Goal: Check status: Check status

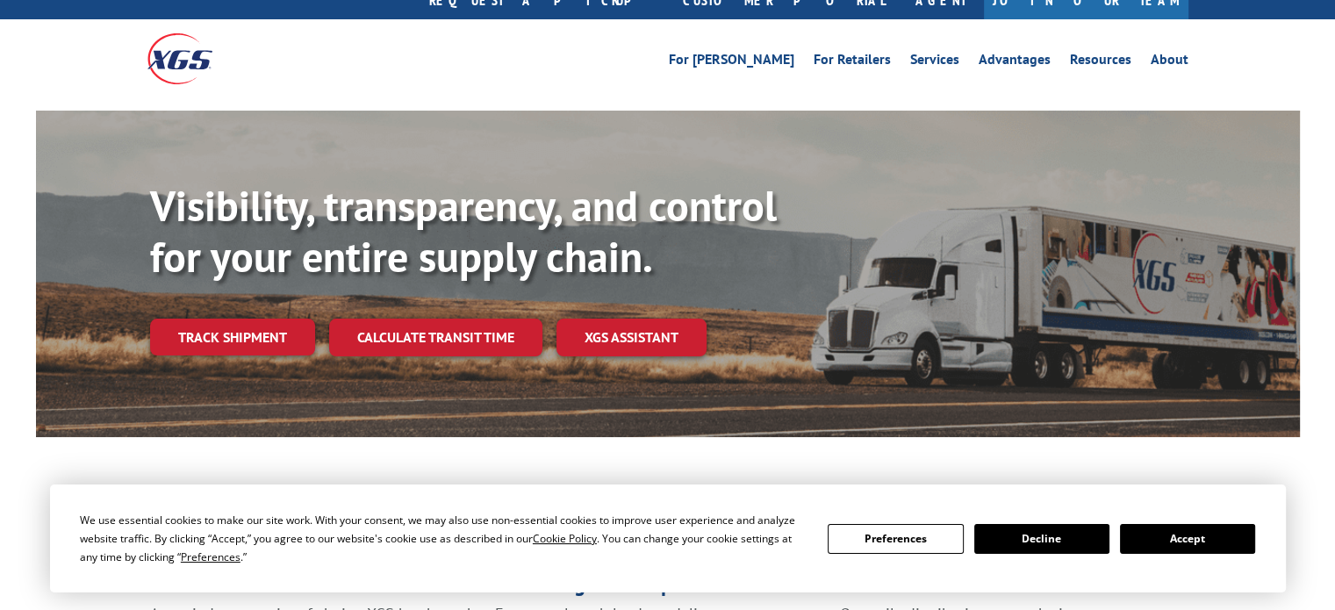
scroll to position [88, 0]
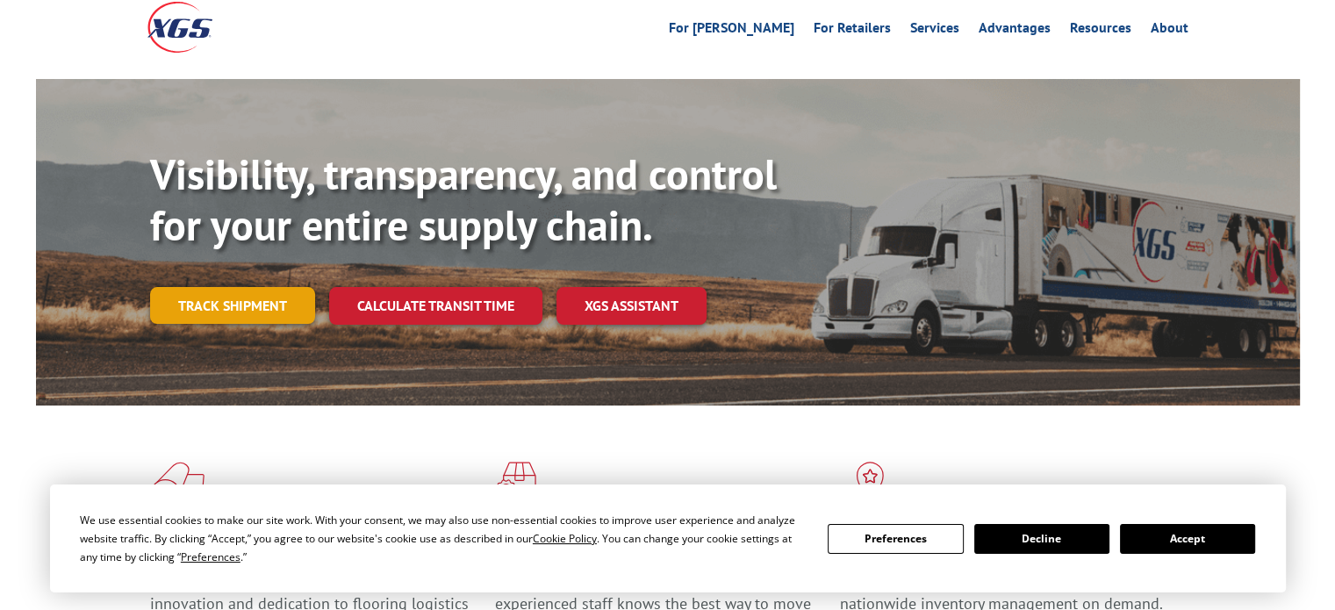
click at [240, 287] on link "Track shipment" at bounding box center [232, 305] width 165 height 37
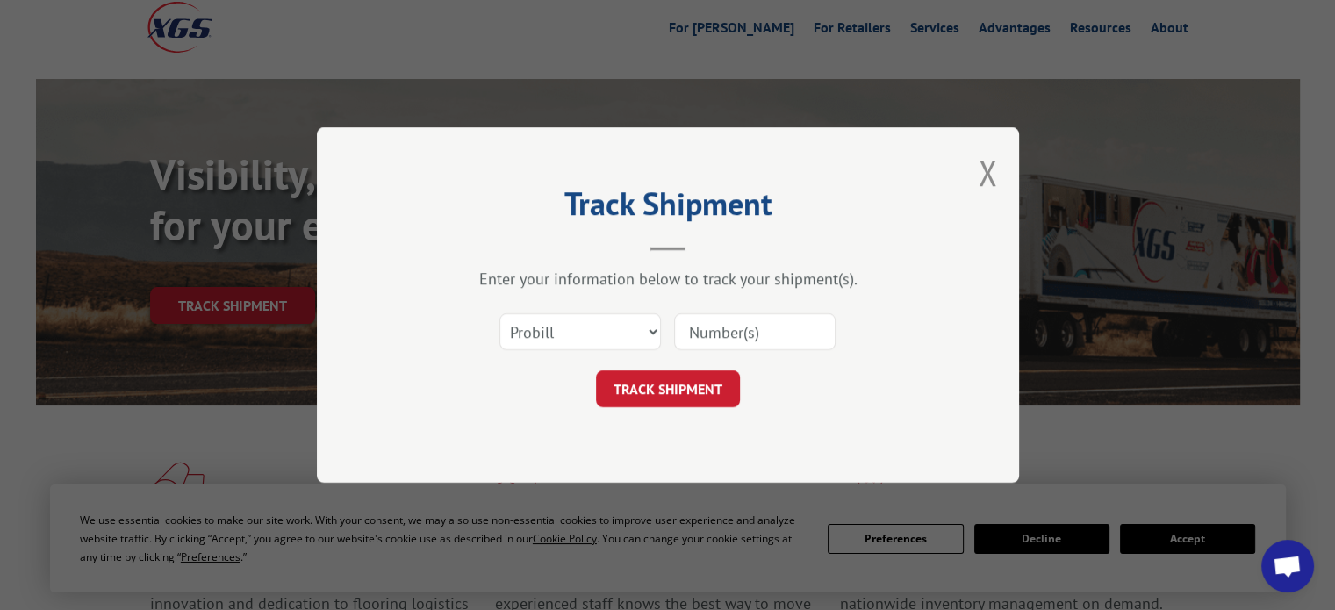
click at [691, 327] on input at bounding box center [754, 331] width 161 height 37
click at [659, 321] on select "Select category... Probill BOL PO" at bounding box center [579, 331] width 161 height 37
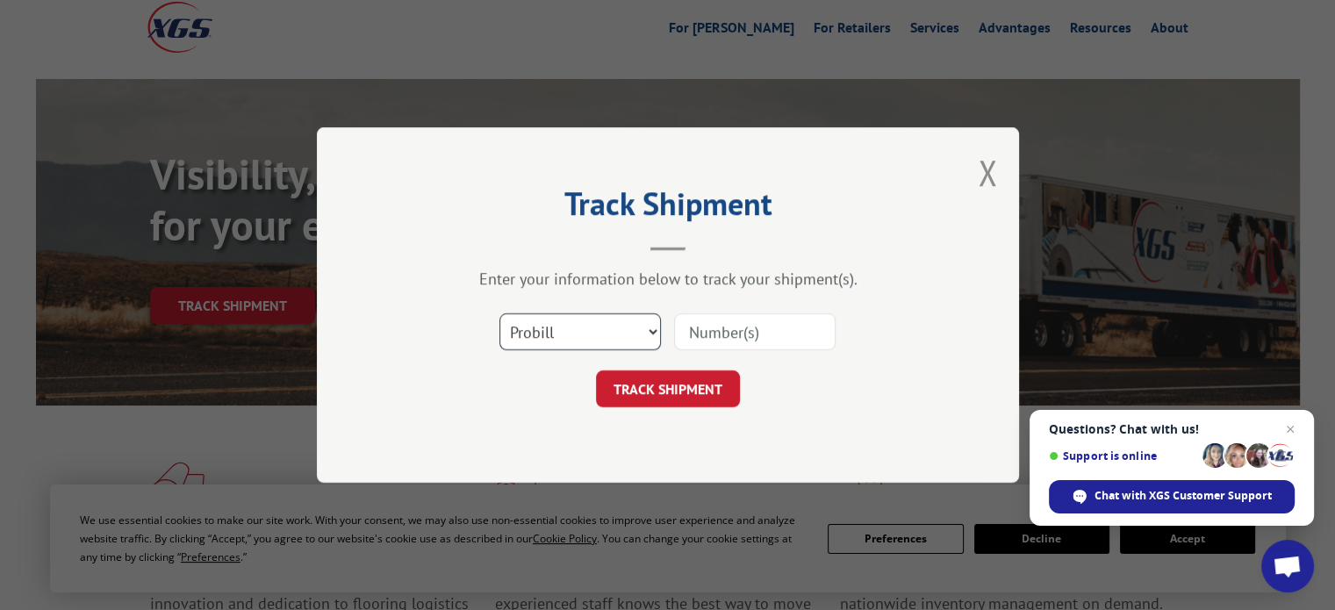
select select "bol"
click at [499, 313] on select "Select category... Probill BOL PO" at bounding box center [579, 331] width 161 height 37
click at [719, 338] on input at bounding box center [754, 331] width 161 height 37
paste input "TFD-040963.A"
type input "TFD-040963.A"
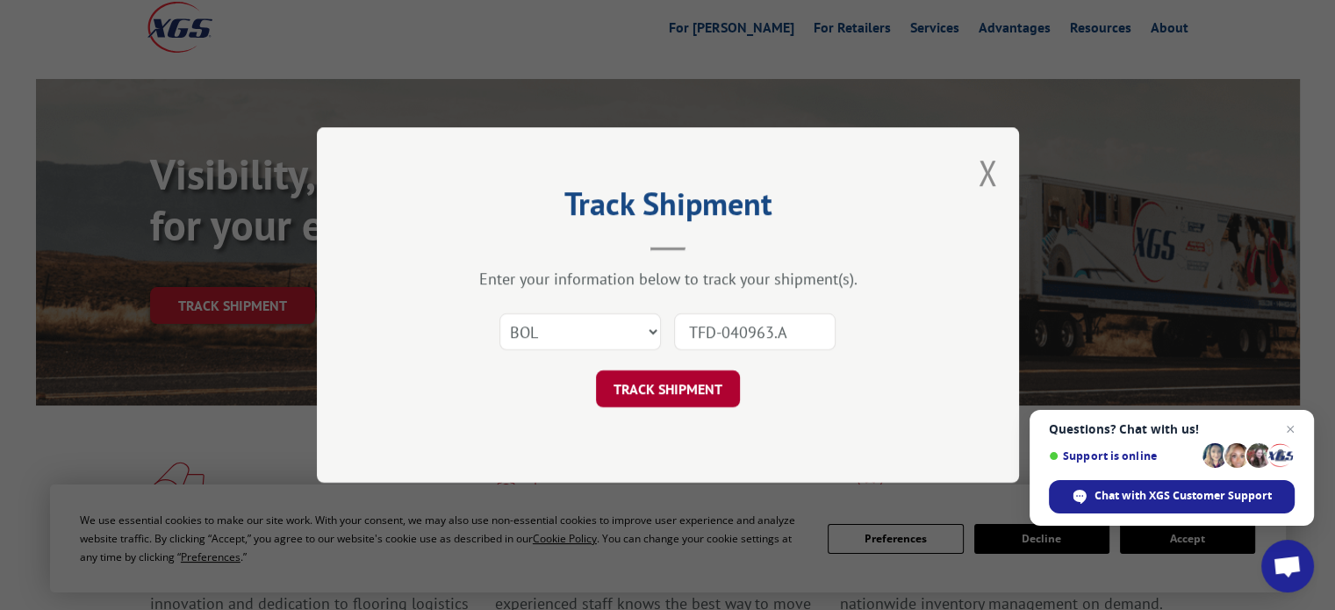
click at [670, 391] on button "TRACK SHIPMENT" at bounding box center [668, 388] width 144 height 37
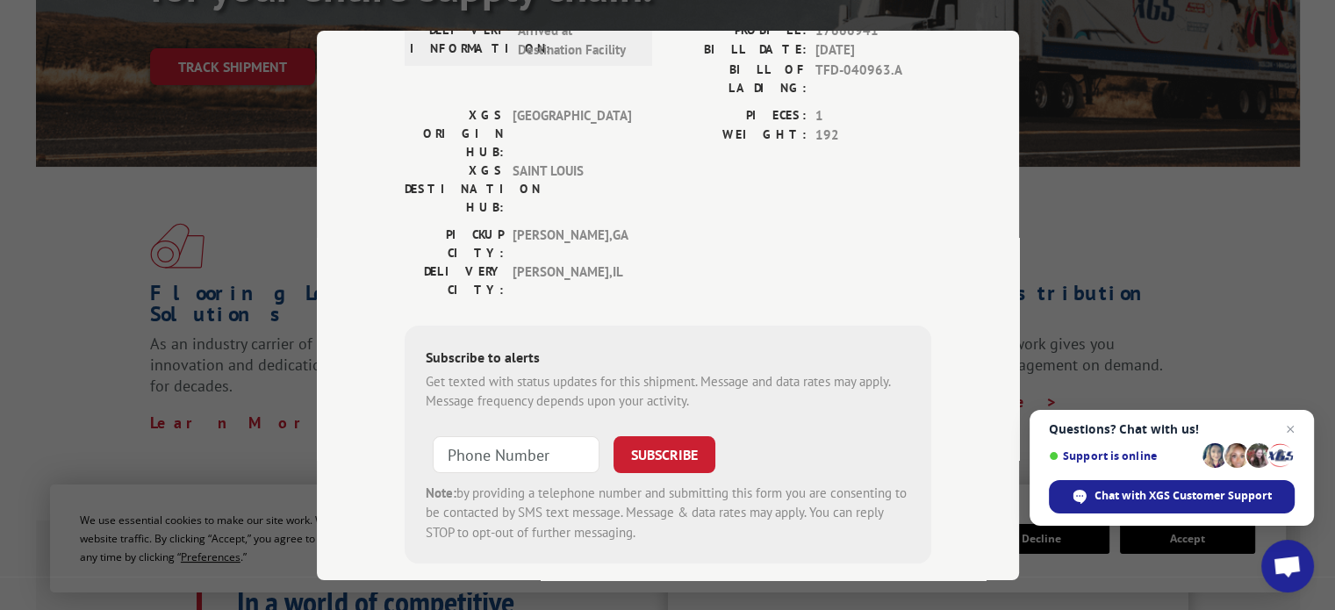
scroll to position [351, 0]
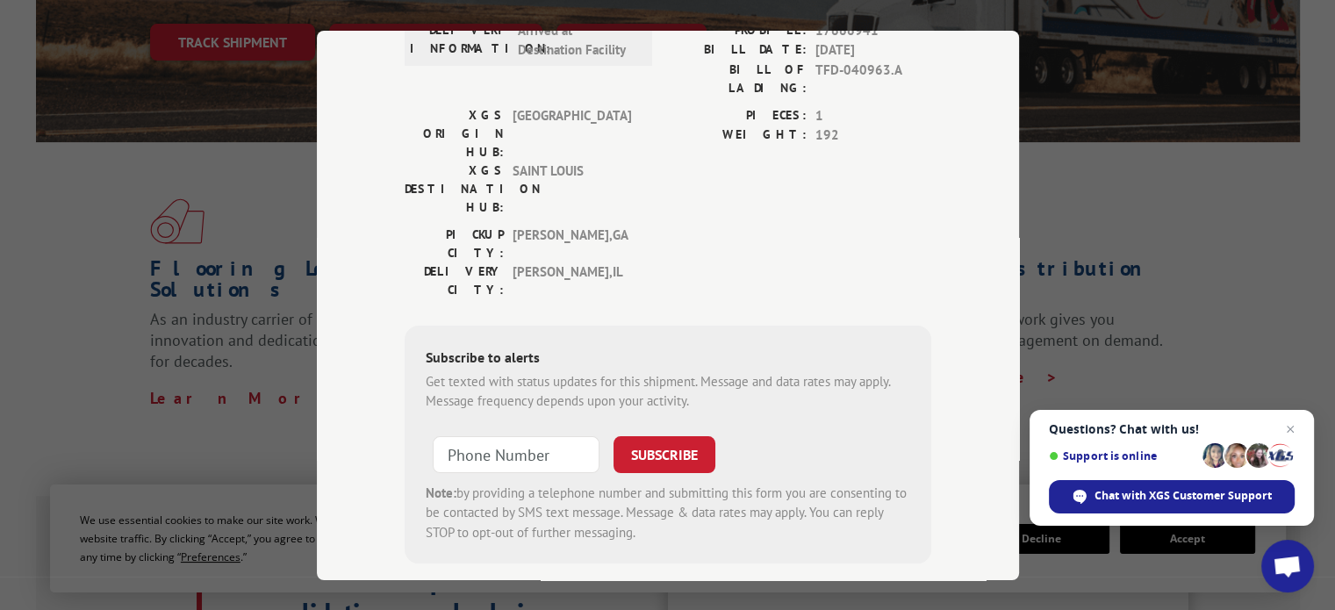
click at [1288, 429] on span "Close chat" at bounding box center [1289, 429] width 21 height 21
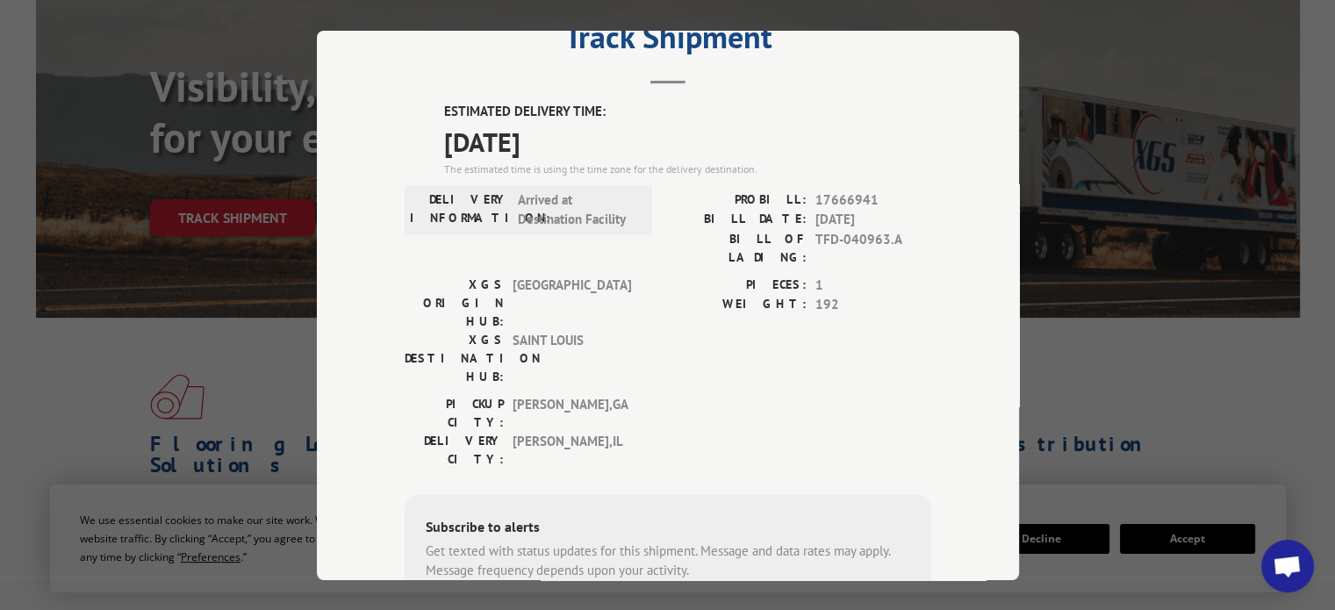
scroll to position [0, 0]
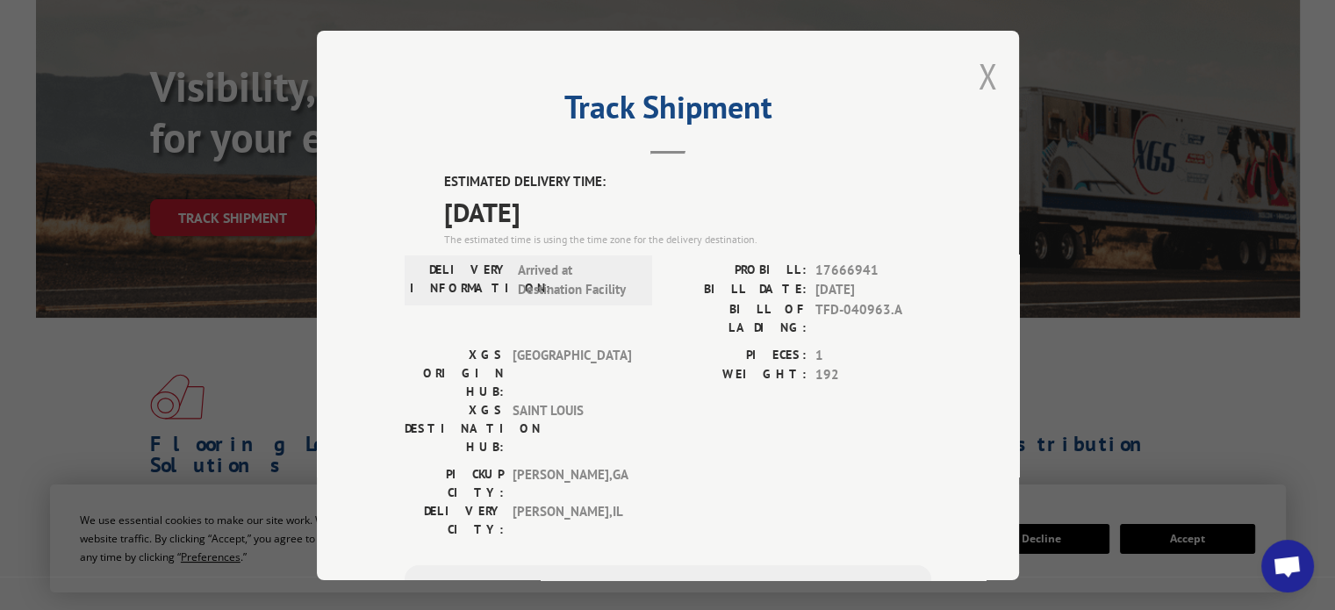
click at [979, 70] on button "Close modal" at bounding box center [987, 76] width 19 height 47
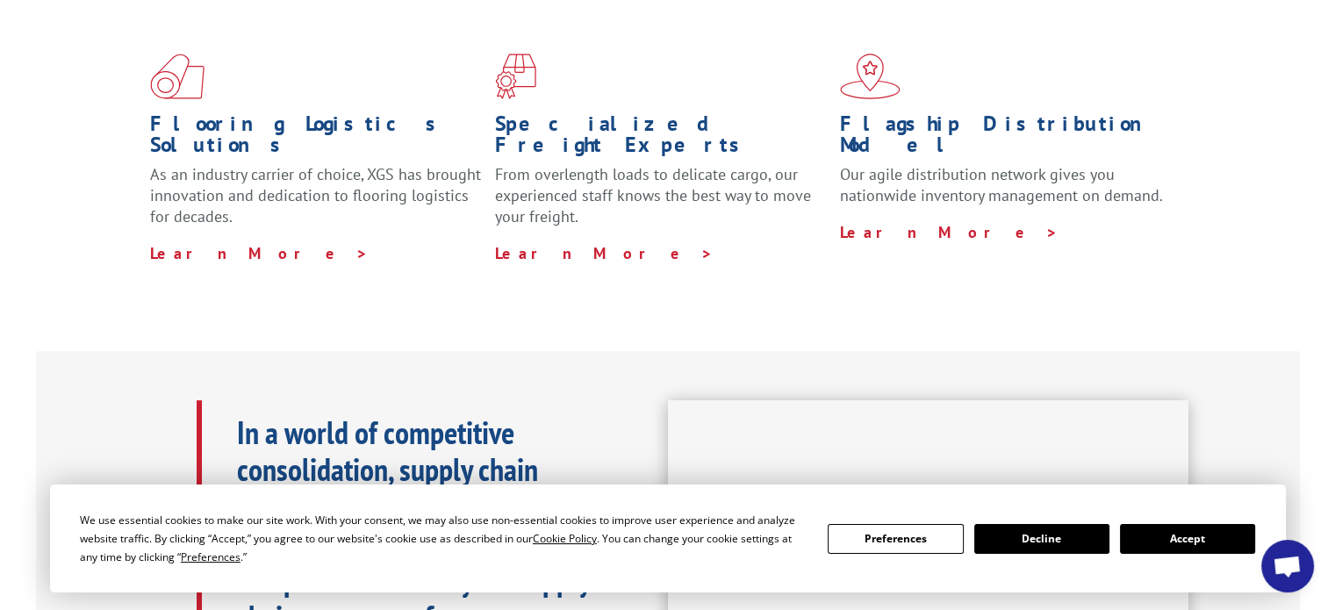
scroll to position [527, 0]
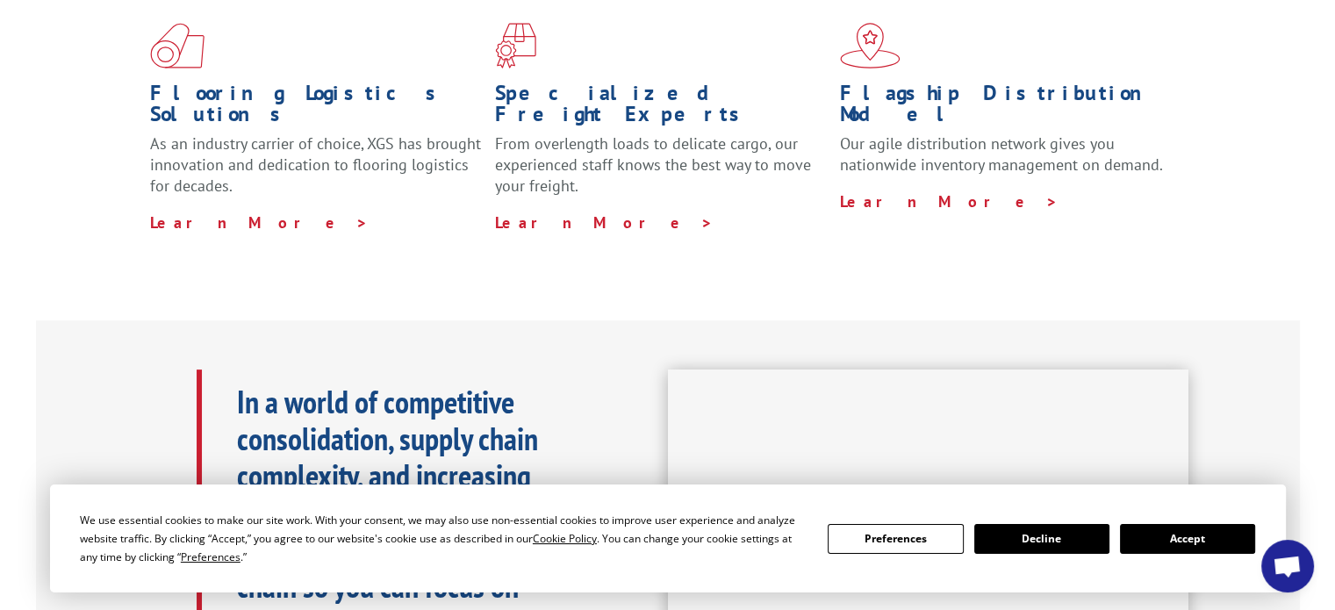
click at [1156, 533] on button "Accept" at bounding box center [1187, 539] width 135 height 30
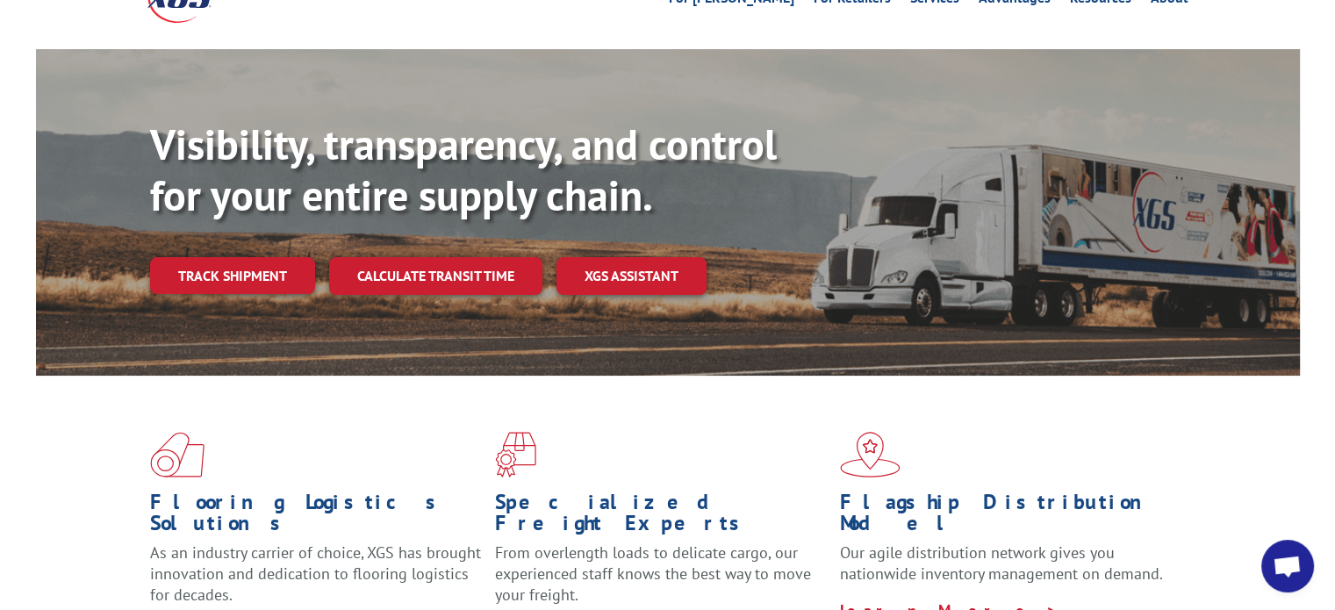
scroll to position [88, 0]
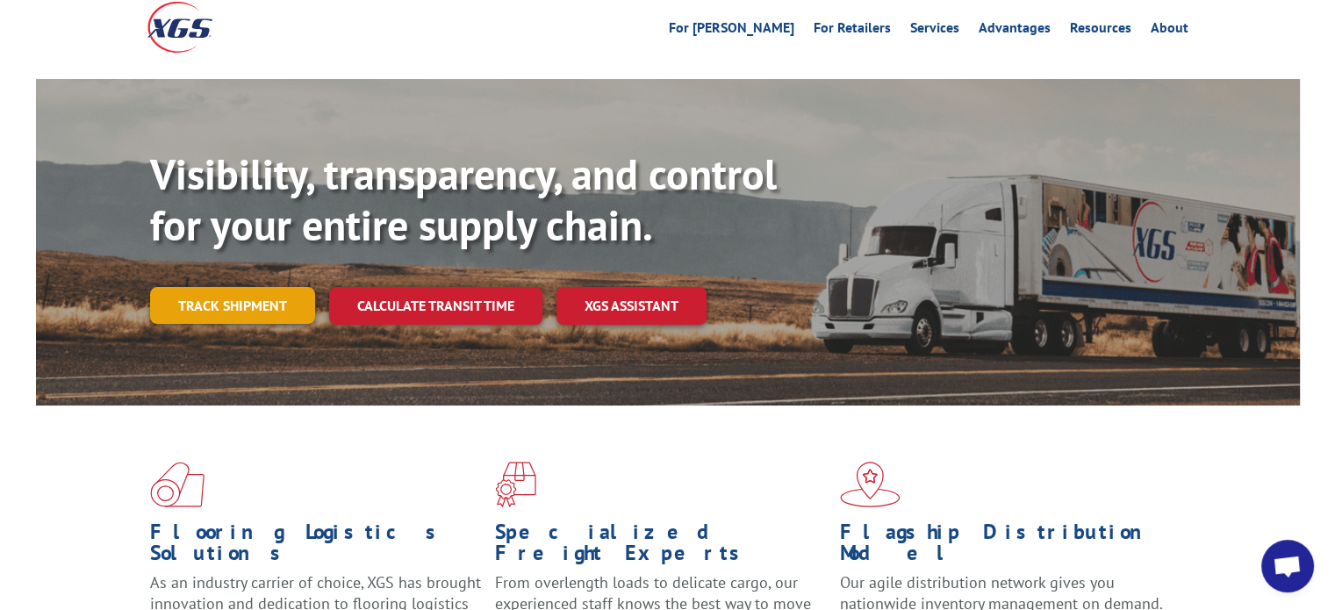
click at [213, 287] on link "Track shipment" at bounding box center [232, 305] width 165 height 37
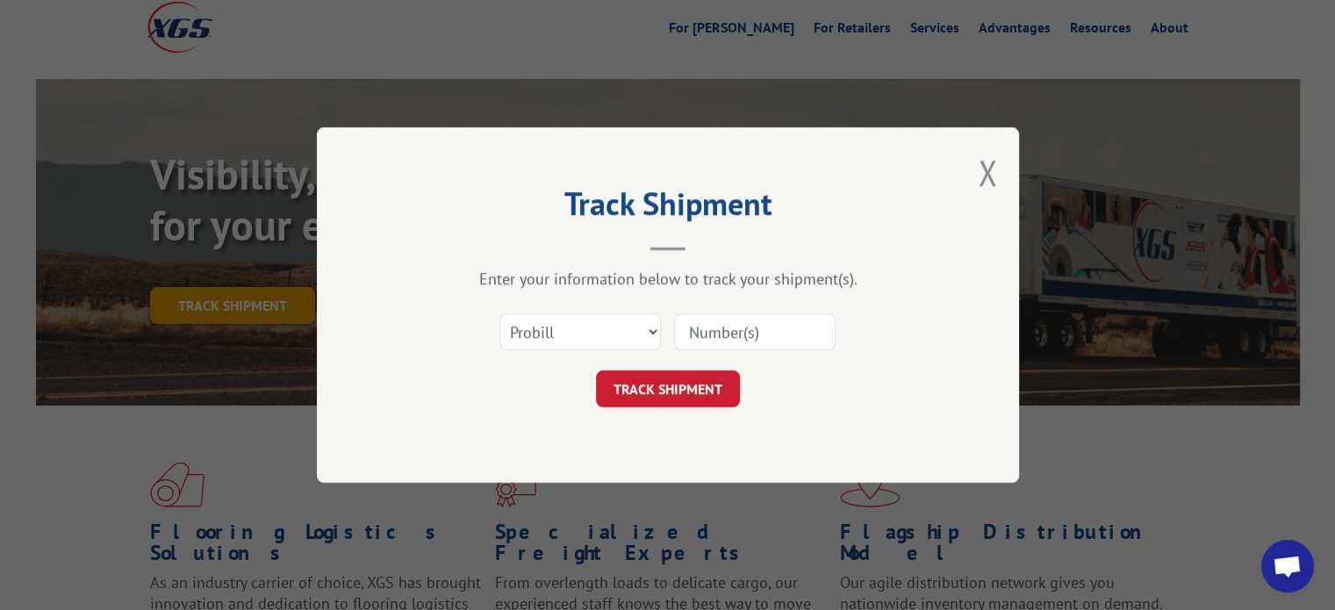
scroll to position [0, 0]
click at [627, 329] on select "Select category... Probill BOL PO" at bounding box center [579, 331] width 161 height 37
select select "bol"
click at [499, 313] on select "Select category... Probill BOL PO" at bounding box center [579, 331] width 161 height 37
paste input "TFD-040963.A"
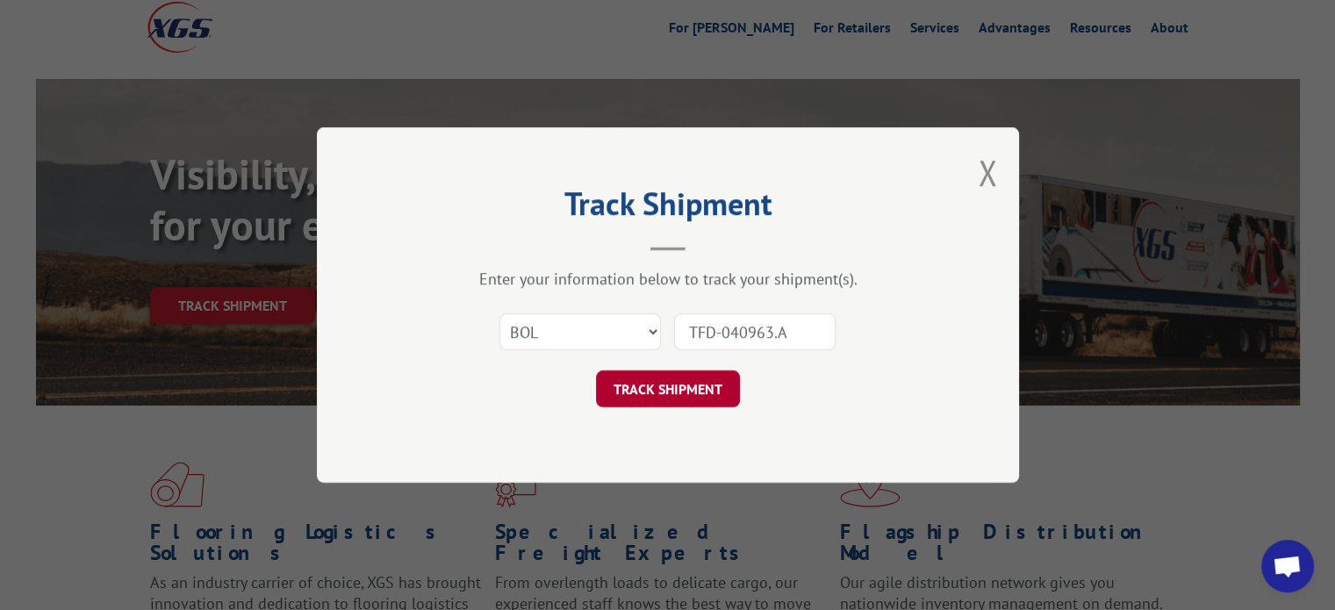
type input "TFD-040963.A"
click at [671, 395] on button "TRACK SHIPMENT" at bounding box center [668, 388] width 144 height 37
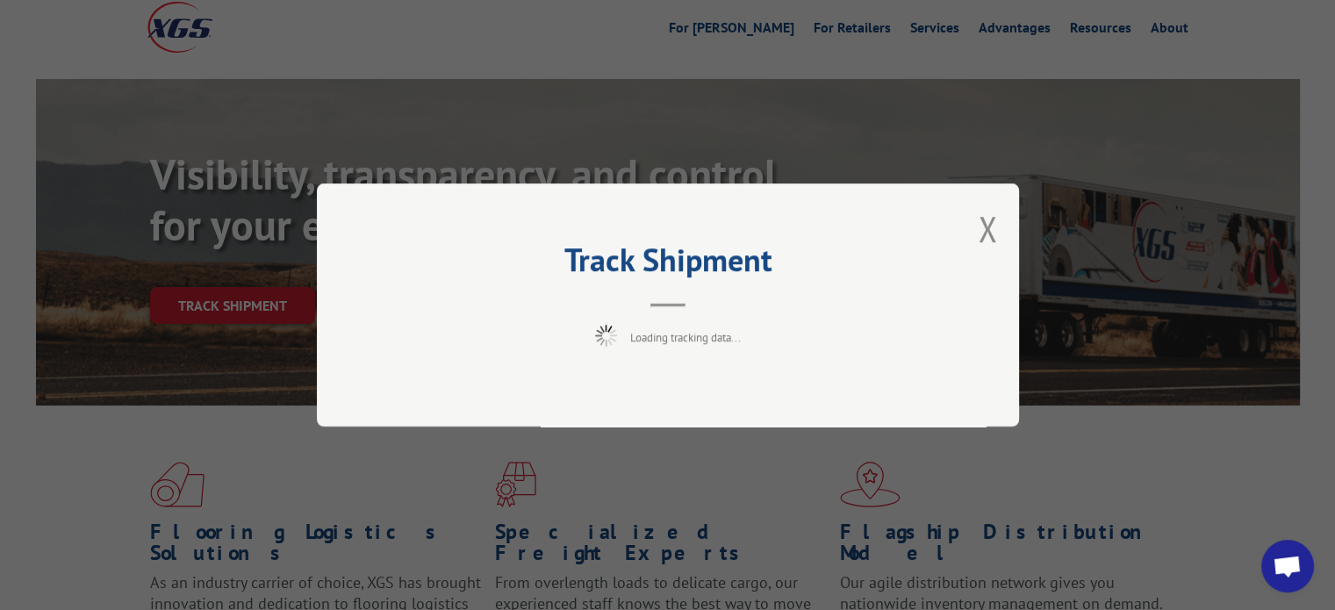
click at [634, 330] on span "Loading tracking data..." at bounding box center [685, 337] width 111 height 15
click at [990, 229] on button "Close modal" at bounding box center [987, 228] width 19 height 47
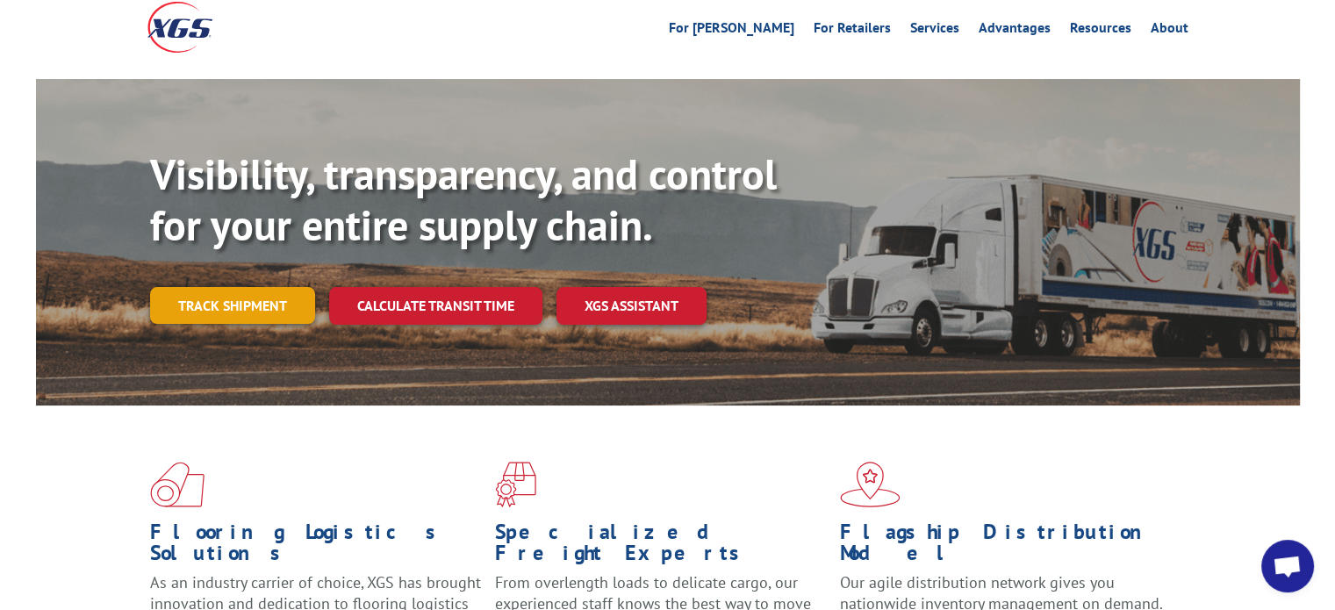
click at [263, 287] on link "Track shipment" at bounding box center [232, 305] width 165 height 37
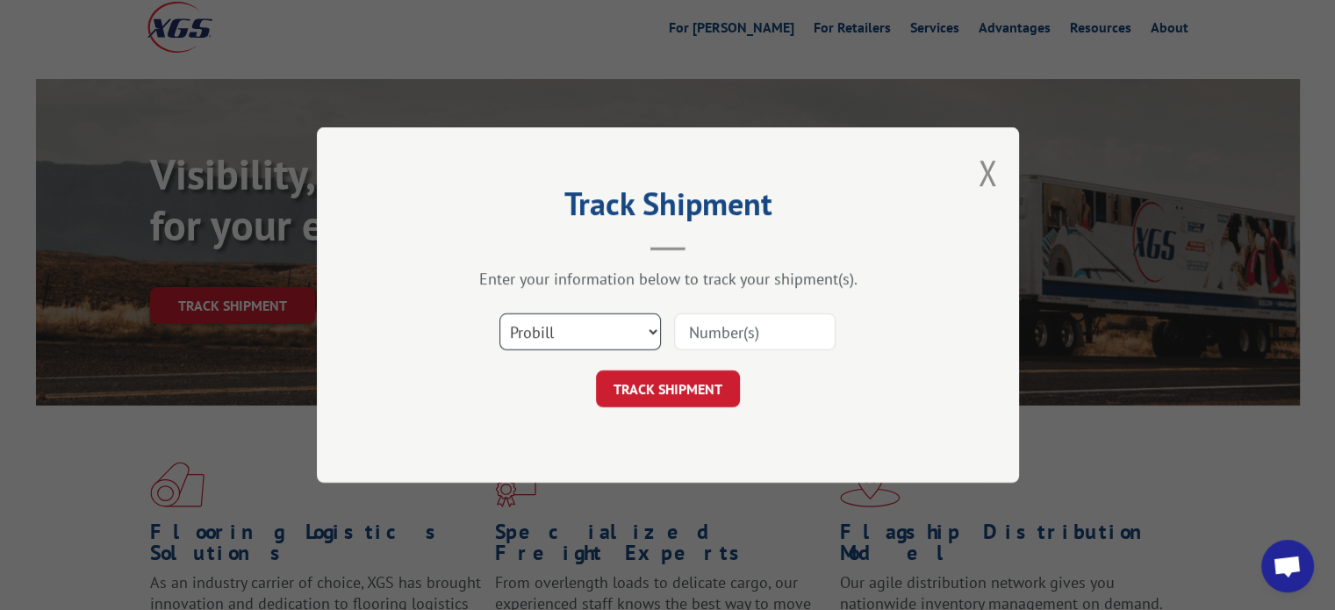
click at [534, 330] on select "Select category... Probill BOL PO" at bounding box center [579, 331] width 161 height 37
select select "bol"
click at [499, 313] on select "Select category... Probill BOL PO" at bounding box center [579, 331] width 161 height 37
click at [707, 332] on input at bounding box center [754, 331] width 161 height 37
paste input "TFD-040963.A"
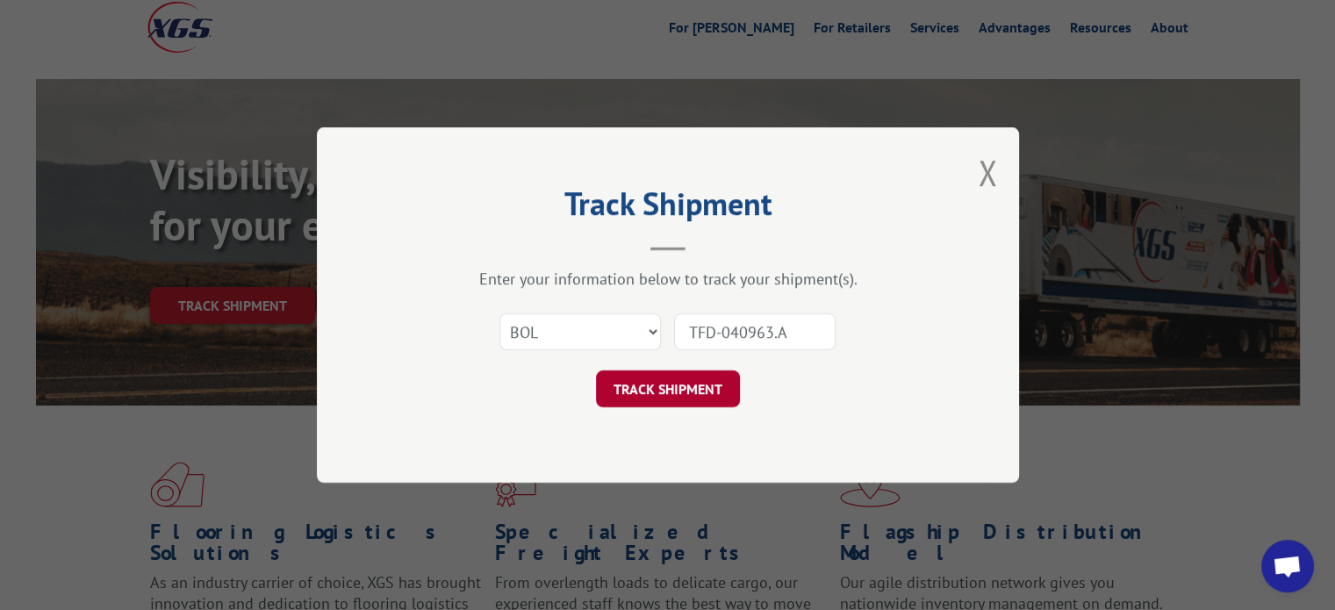
type input "TFD-040963.A"
click at [697, 376] on button "TRACK SHIPMENT" at bounding box center [668, 388] width 144 height 37
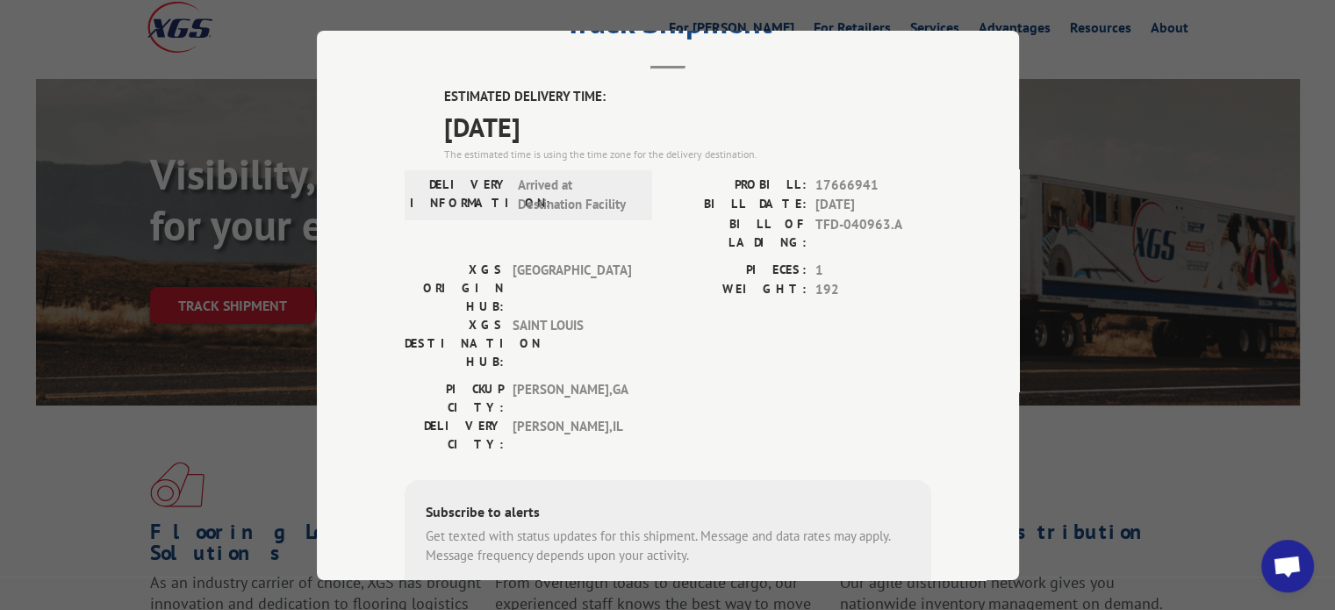
scroll to position [64, 0]
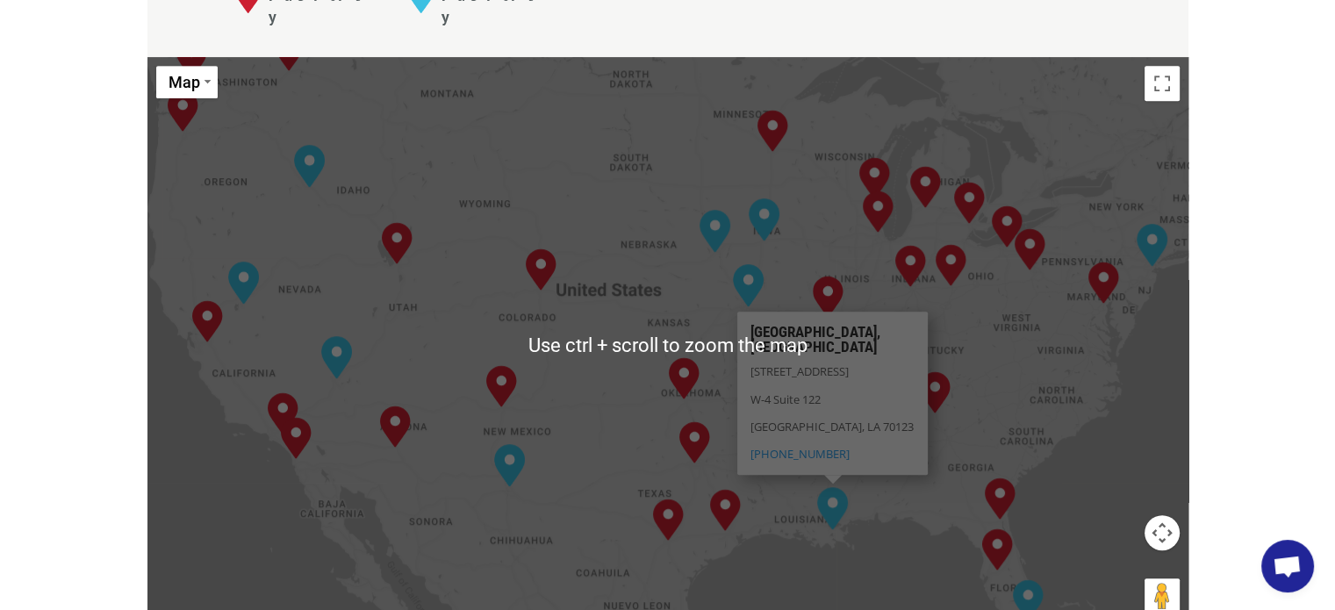
scroll to position [878, 0]
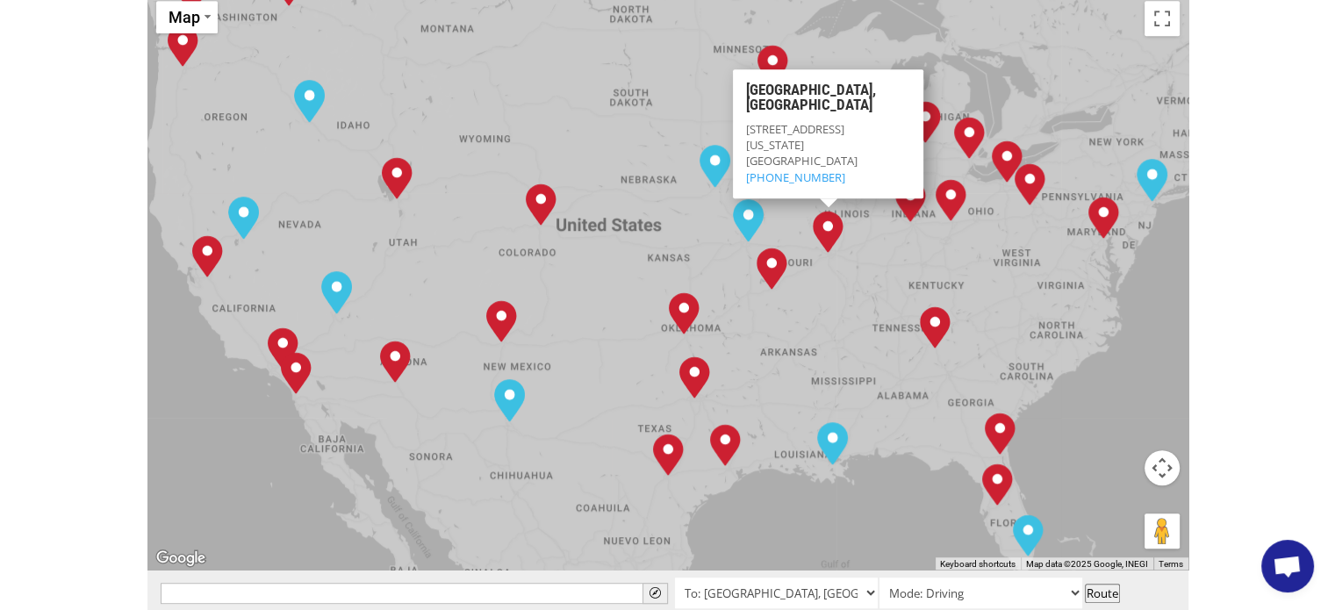
click at [828, 211] on img "St. Louis, MO" at bounding box center [828, 232] width 31 height 42
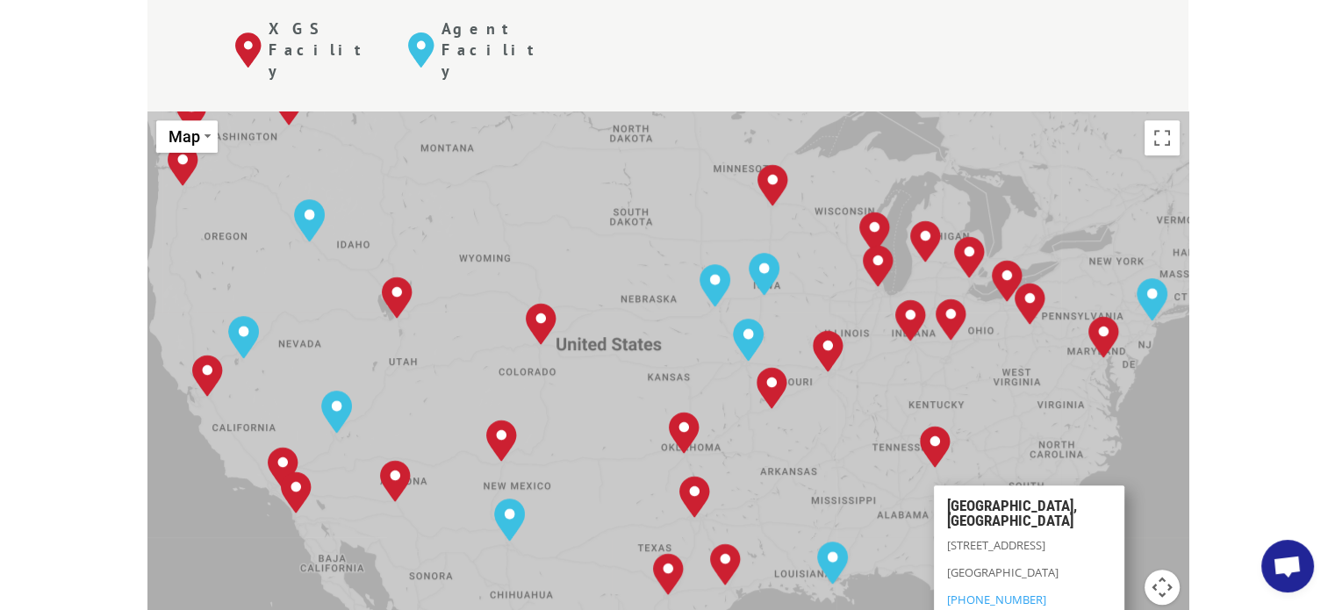
scroll to position [790, 0]
